Goal: Task Accomplishment & Management: Manage account settings

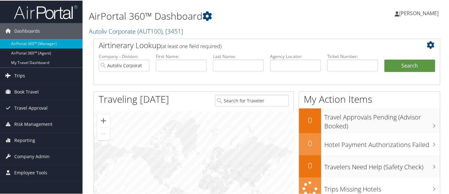
click at [25, 75] on link "Trips" at bounding box center [41, 75] width 83 height 16
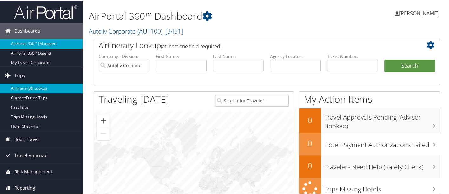
click at [47, 89] on link "Airtinerary® Lookup" at bounding box center [41, 88] width 83 height 10
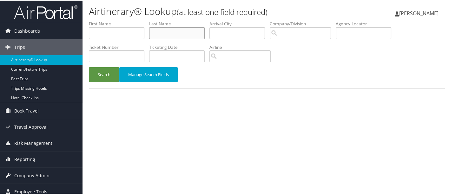
click at [188, 31] on input "text" at bounding box center [177, 33] width 56 height 12
click at [89, 67] on button "Search" at bounding box center [104, 74] width 30 height 15
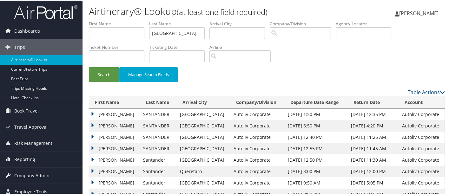
click at [93, 111] on td "PAMELA" at bounding box center [114, 113] width 51 height 11
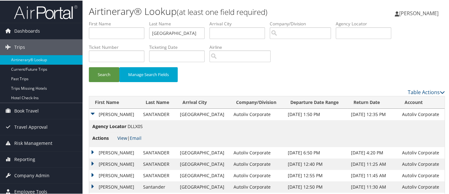
click at [123, 137] on link "View" at bounding box center [122, 138] width 10 height 6
drag, startPoint x: 174, startPoint y: 31, endPoint x: 151, endPoint y: 43, distance: 25.8
click at [151, 20] on ul "First Name Last Name santander Departure City Arrival City Company/Division Air…" at bounding box center [267, 20] width 356 height 0
click at [128, 33] on input "text" at bounding box center [117, 33] width 56 height 12
click at [104, 75] on button "Search" at bounding box center [104, 74] width 30 height 15
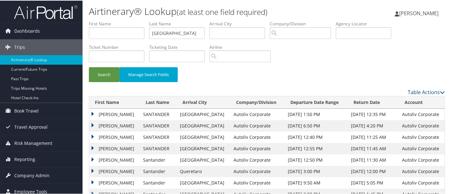
click at [93, 111] on td "PAMELA" at bounding box center [114, 113] width 51 height 11
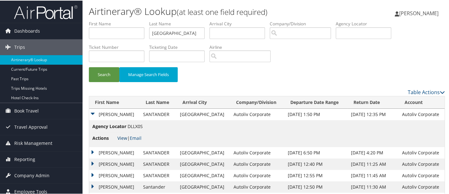
click at [123, 137] on link "View" at bounding box center [122, 138] width 10 height 6
drag, startPoint x: 179, startPoint y: 31, endPoint x: 126, endPoint y: 44, distance: 54.3
click at [126, 20] on ul "First Name Last Name santander Departure City Arrival City Company/Division Air…" at bounding box center [267, 20] width 356 height 0
type input "sherry"
click at [103, 75] on button "Search" at bounding box center [104, 74] width 30 height 15
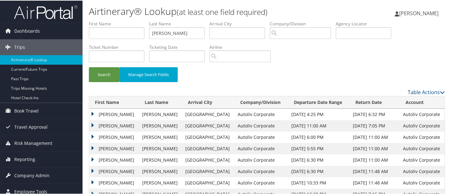
click at [93, 146] on td "STUART MARVIN" at bounding box center [114, 148] width 50 height 11
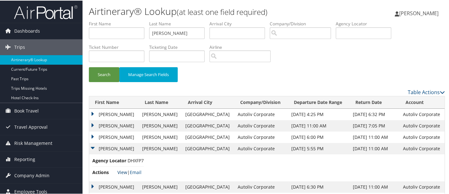
click at [123, 170] on link "View" at bounding box center [122, 172] width 10 height 6
click at [102, 73] on button "Search" at bounding box center [104, 74] width 30 height 15
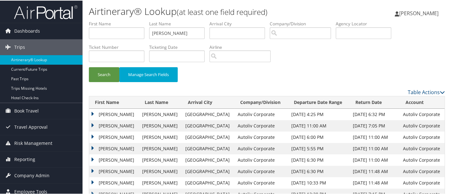
click at [91, 145] on td "STUART MARVIN" at bounding box center [114, 148] width 50 height 11
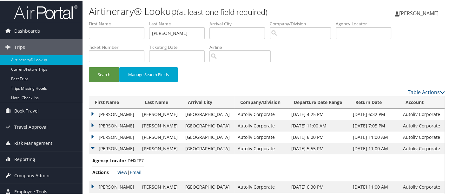
click at [123, 173] on link "View" at bounding box center [122, 172] width 10 height 6
click at [103, 75] on button "Search" at bounding box center [104, 74] width 30 height 15
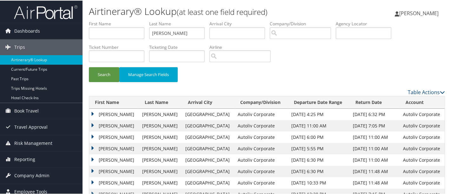
click at [92, 146] on td "STUART MARVIN" at bounding box center [114, 148] width 50 height 11
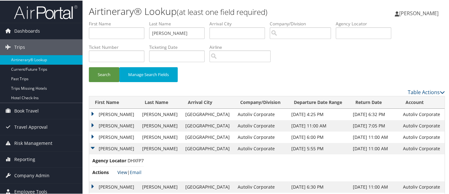
click at [122, 172] on link "View" at bounding box center [122, 172] width 10 height 6
click at [99, 74] on button "Search" at bounding box center [104, 74] width 30 height 15
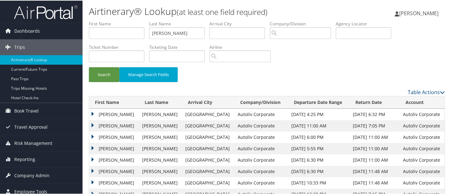
click at [90, 146] on td "STUART MARVIN" at bounding box center [114, 148] width 50 height 11
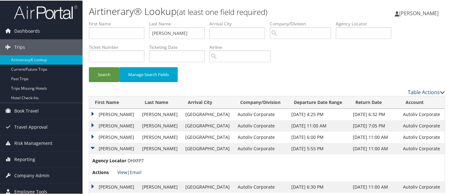
click at [122, 172] on link "View" at bounding box center [122, 172] width 10 height 6
click at [35, 176] on span "Company Admin" at bounding box center [31, 175] width 35 height 16
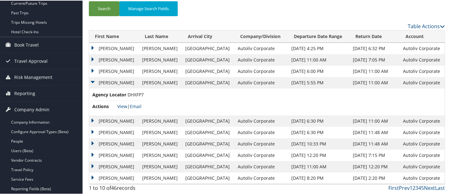
scroll to position [67, 0]
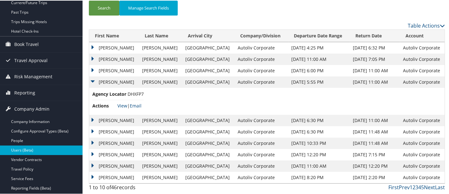
click at [47, 150] on link "Users (Beta)" at bounding box center [41, 150] width 83 height 10
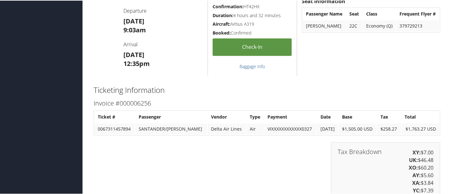
scroll to position [674, 0]
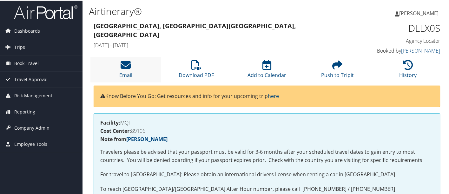
click at [133, 67] on li "Email" at bounding box center [125, 69] width 70 height 26
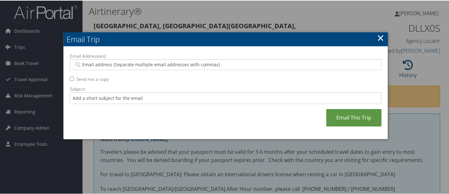
click at [133, 65] on input "Email Address(es):" at bounding box center [226, 64] width 304 height 6
type input "ruth"
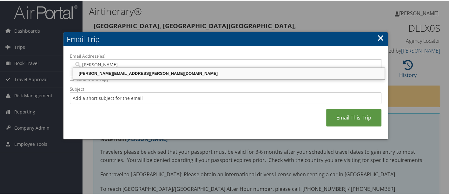
click at [130, 76] on div "RUTH.WILKENING@AUTOLIV.COM" at bounding box center [229, 73] width 310 height 6
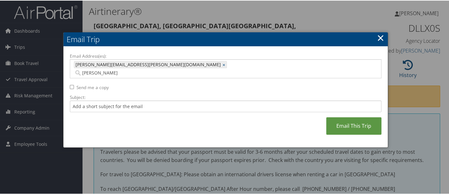
type input "RUTH.WILKENING@AUTOLIV.COM"
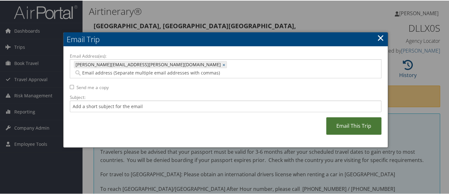
click at [349, 118] on link "Email This Trip" at bounding box center [353, 125] width 55 height 17
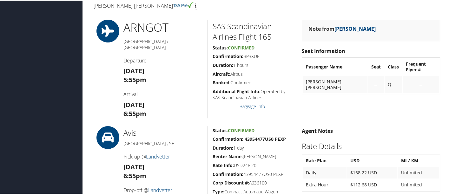
scroll to position [372, 0]
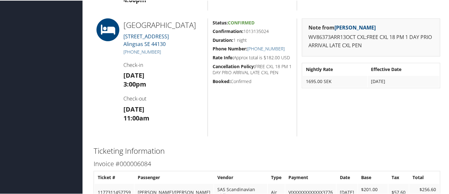
scroll to position [572, 0]
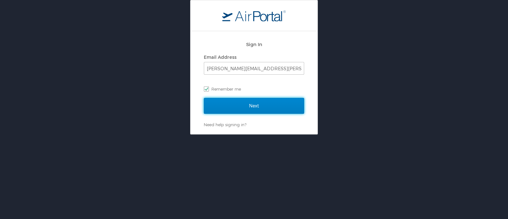
click at [260, 106] on input "Next" at bounding box center [254, 106] width 100 height 16
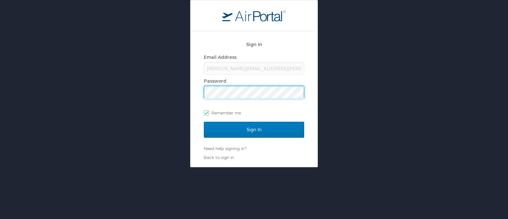
click at [204, 122] on input "Sign In" at bounding box center [254, 130] width 100 height 16
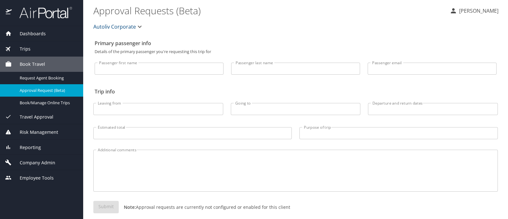
click at [36, 162] on span "Company Admin" at bounding box center [33, 162] width 43 height 7
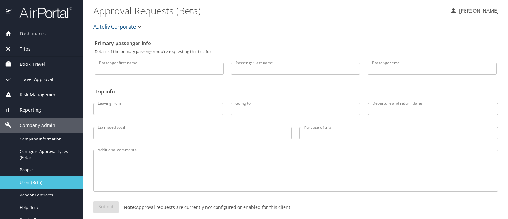
click at [39, 182] on span "Users (Beta)" at bounding box center [48, 182] width 56 height 6
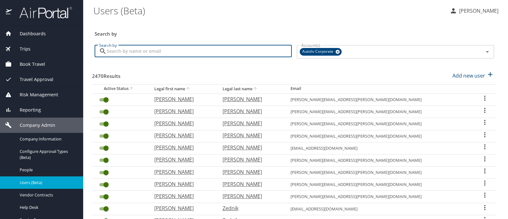
click at [152, 49] on input "Search by" at bounding box center [199, 51] width 185 height 12
type input "[PERSON_NAME]"
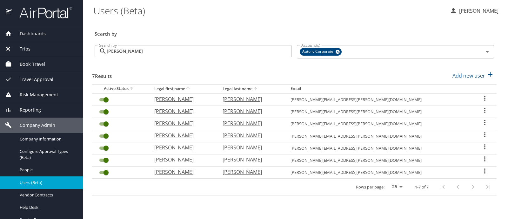
click at [483, 119] on icon "User Search Table" at bounding box center [485, 122] width 8 height 8
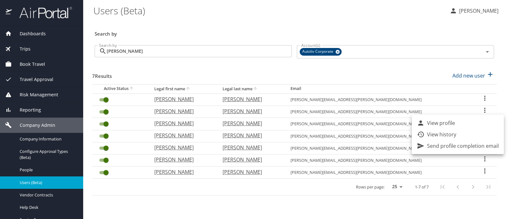
click at [441, 125] on p "View profile" at bounding box center [441, 123] width 28 height 8
select select "US"
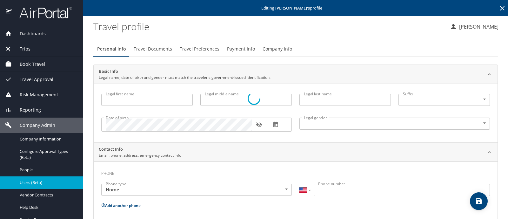
type input "[PERSON_NAME]"
type input "[DEMOGRAPHIC_DATA]"
type input "[PERSON_NAME]"
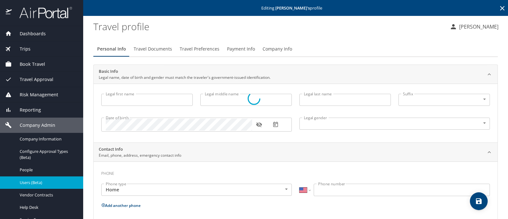
type input "[PERSON_NAME]"
type input "[PHONE_NUMBER]"
type input "[EMAIL_ADDRESS][DOMAIN_NAME]"
select select "US"
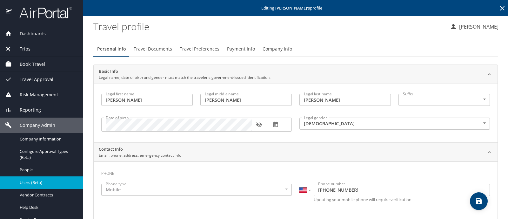
click at [236, 53] on button "Payment Info" at bounding box center [241, 48] width 36 height 15
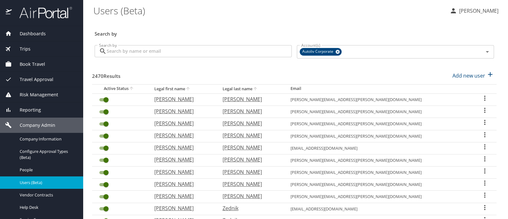
click at [219, 53] on input "Search by" at bounding box center [199, 51] width 185 height 12
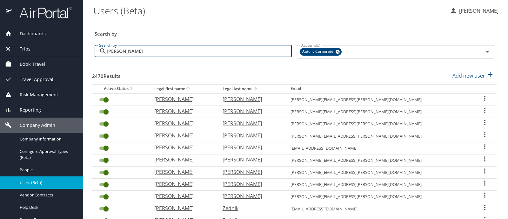
type input "[PERSON_NAME]"
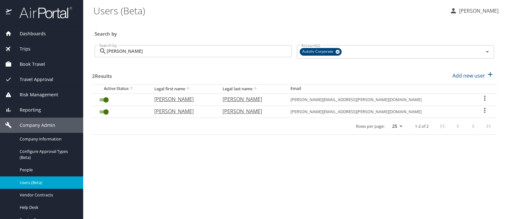
click at [481, 109] on icon "User Search Table" at bounding box center [485, 110] width 8 height 8
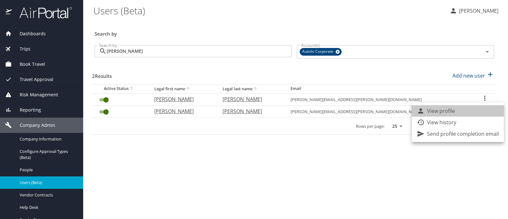
click at [463, 110] on li "View profile" at bounding box center [458, 110] width 92 height 11
select select "US"
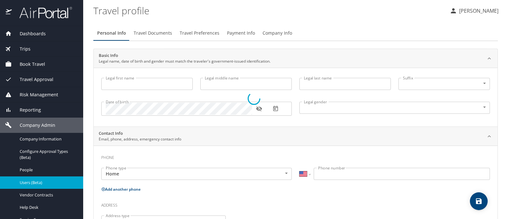
type input "[PERSON_NAME]"
type input "[DEMOGRAPHIC_DATA]"
type input "[PERSON_NAME]"
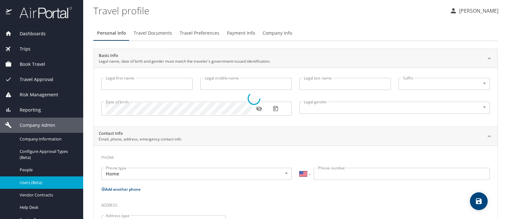
type input "[PERSON_NAME]"
type input "[PHONE_NUMBER]"
type input "[EMAIL_ADDRESS][DOMAIN_NAME]"
select select "US"
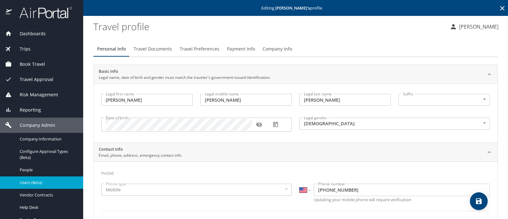
click at [244, 50] on span "Payment Info" at bounding box center [241, 49] width 28 height 8
